Goal: Task Accomplishment & Management: Manage account settings

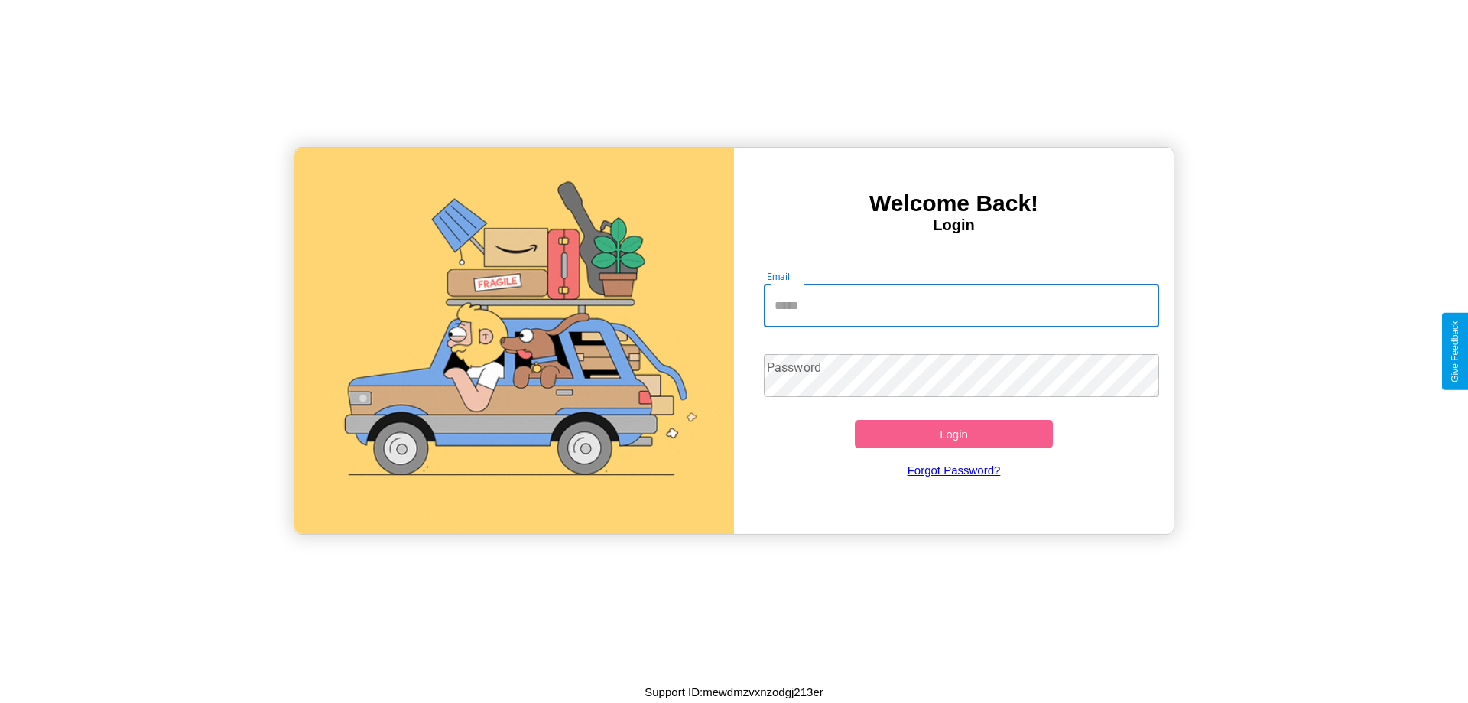
click at [961, 305] on input "Email" at bounding box center [962, 305] width 396 height 43
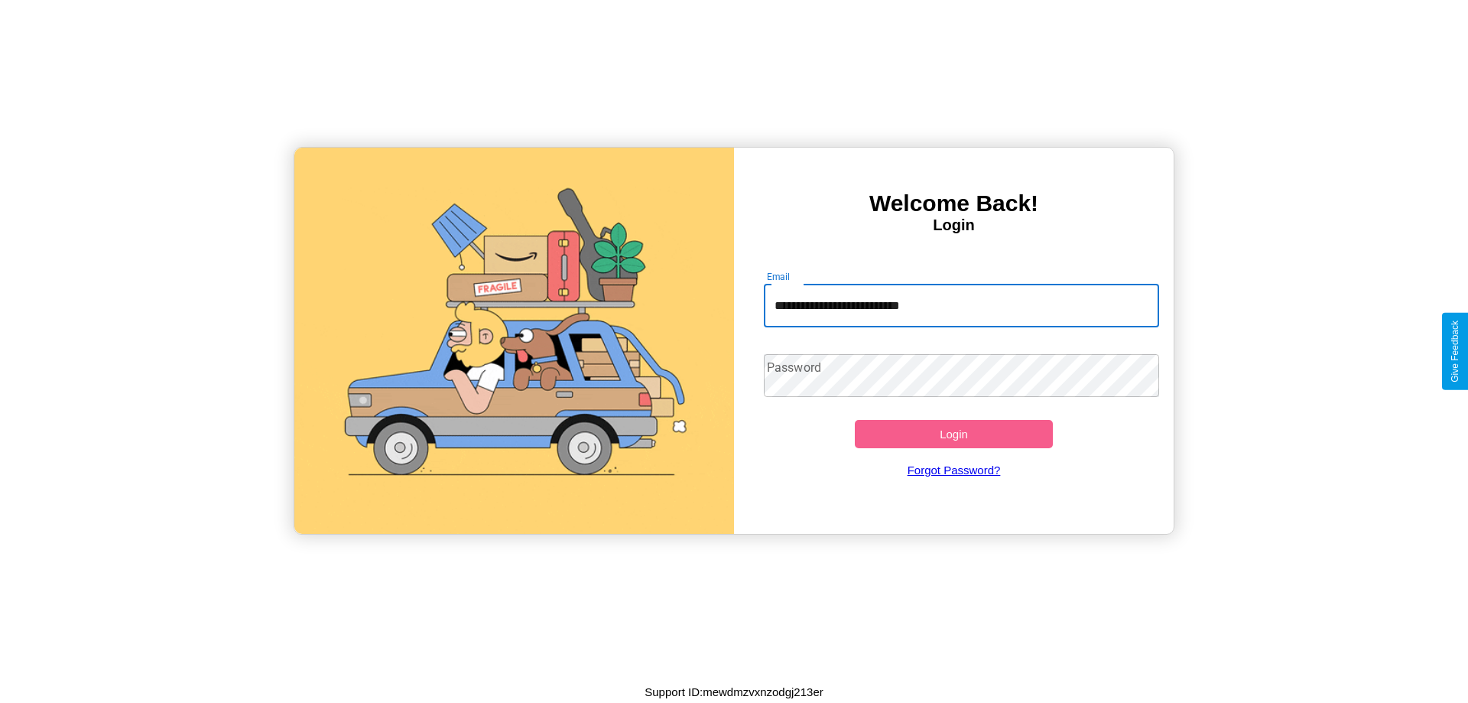
type input "**********"
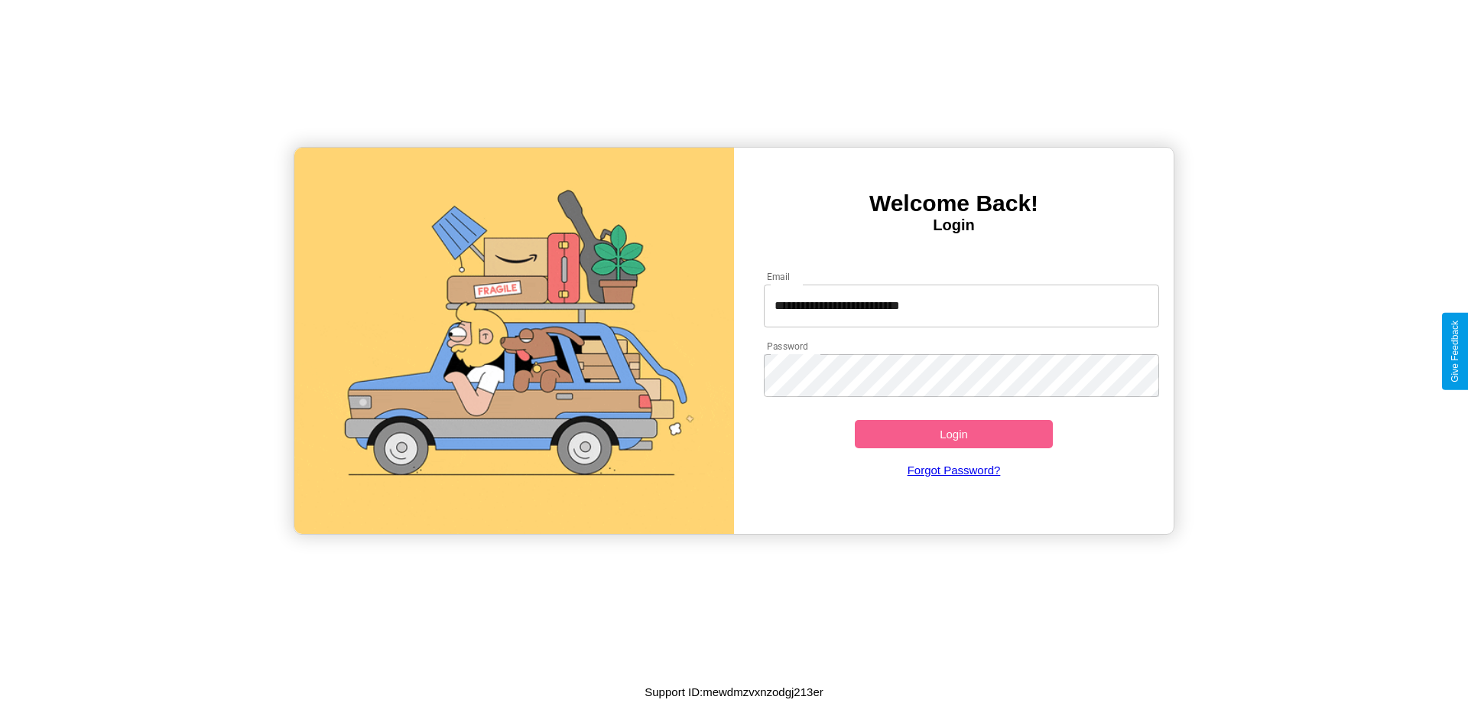
click at [954, 434] on button "Login" at bounding box center [954, 434] width 198 height 28
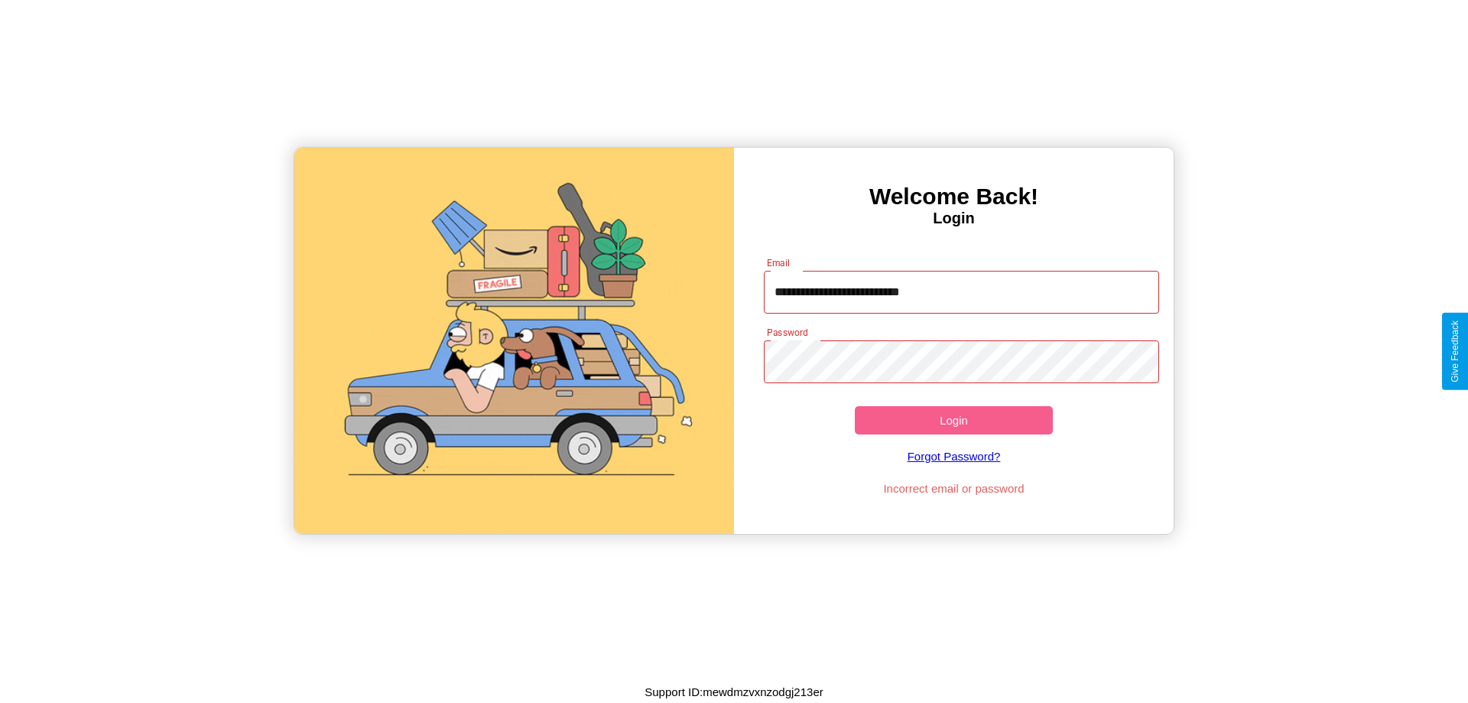
click at [954, 420] on button "Login" at bounding box center [954, 420] width 198 height 28
